Goal: Find specific page/section: Find specific page/section

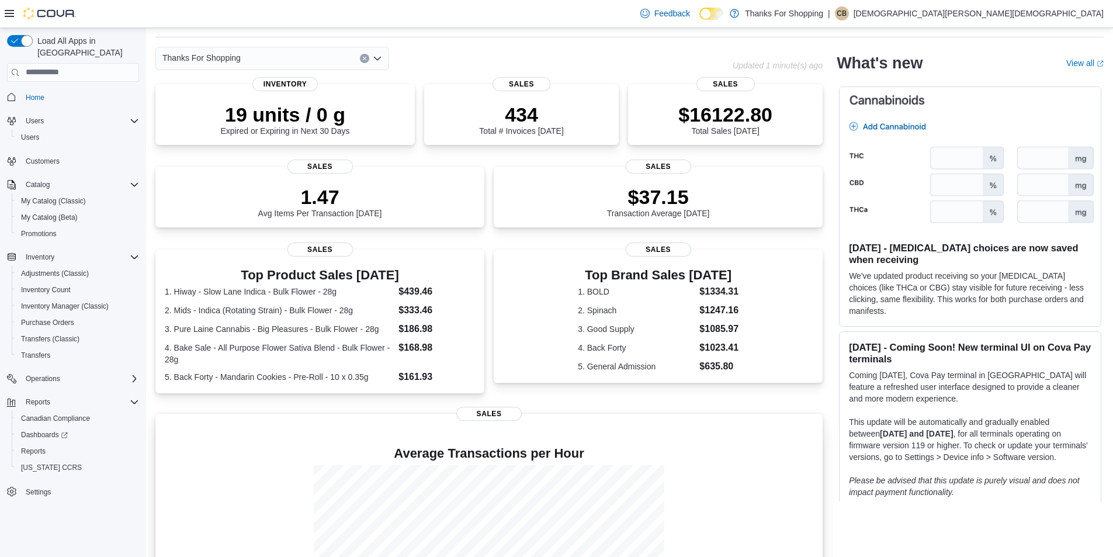
scroll to position [58, 0]
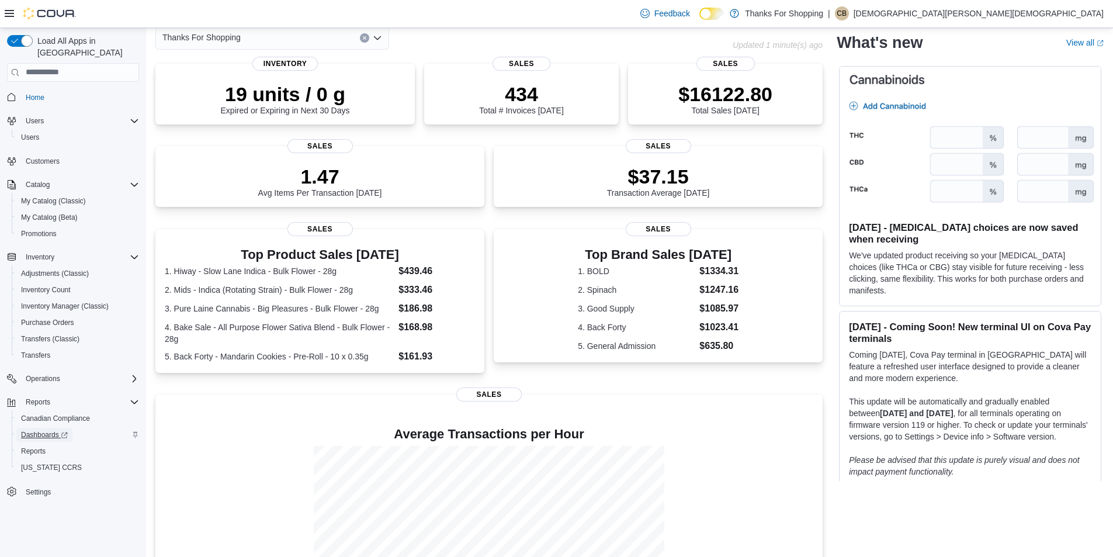
click at [48, 428] on span "Dashboards" at bounding box center [44, 435] width 47 height 14
